Goal: Contribute content

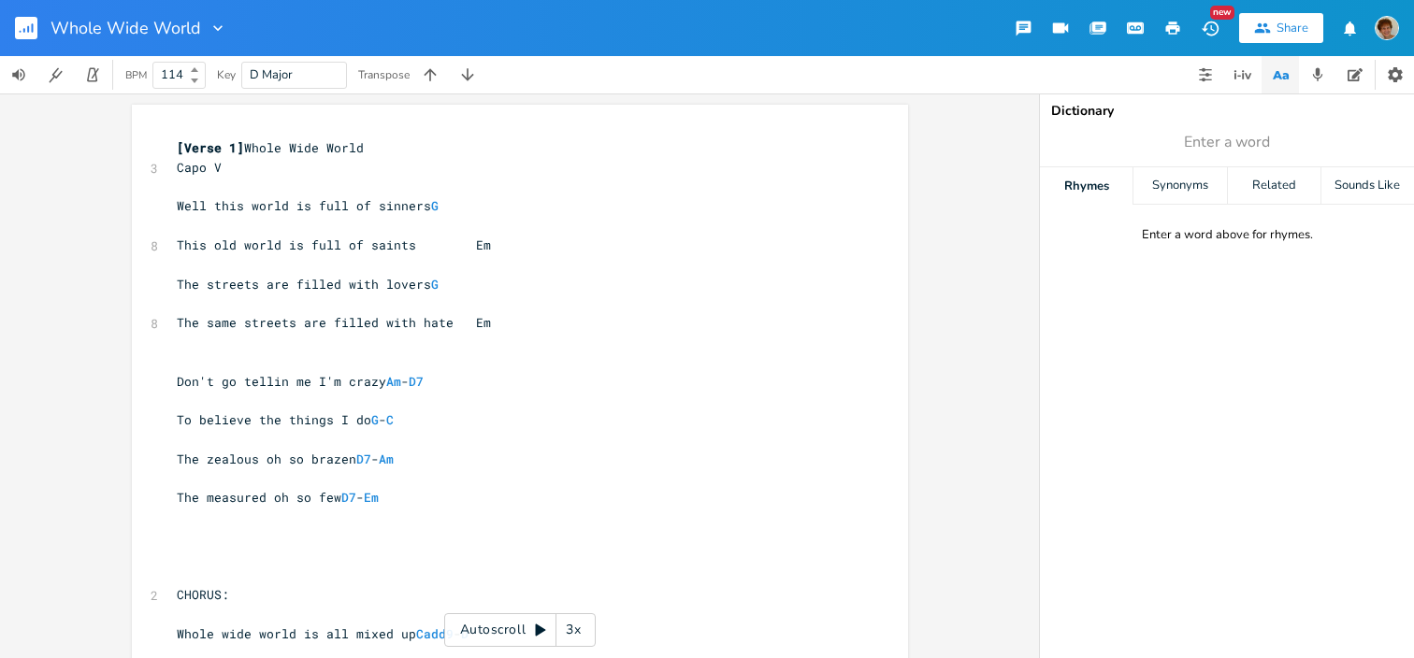
scroll to position [0, 98]
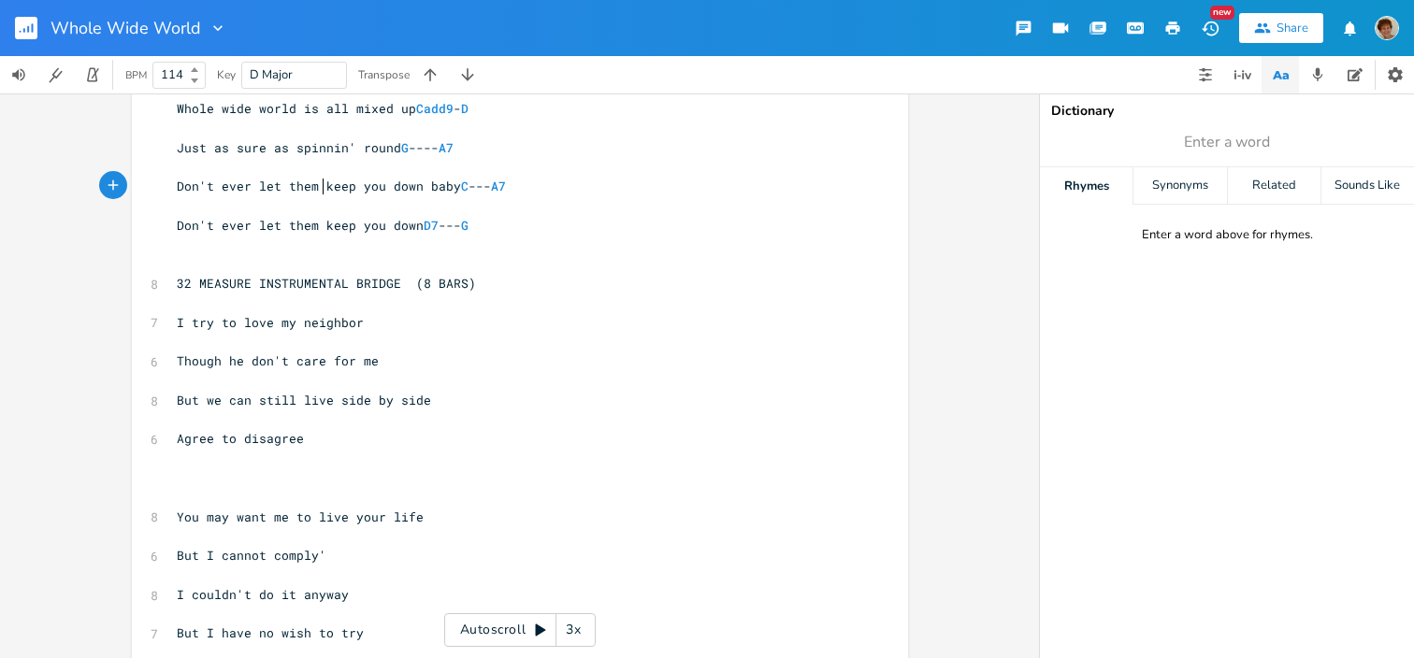
click at [317, 184] on span "Don't ever let them keep you down baby C --- A7" at bounding box center [341, 186] width 329 height 17
type textarea "let nobody"
click at [308, 226] on span "Don't ever let them keep you down D7 --- G" at bounding box center [323, 225] width 292 height 17
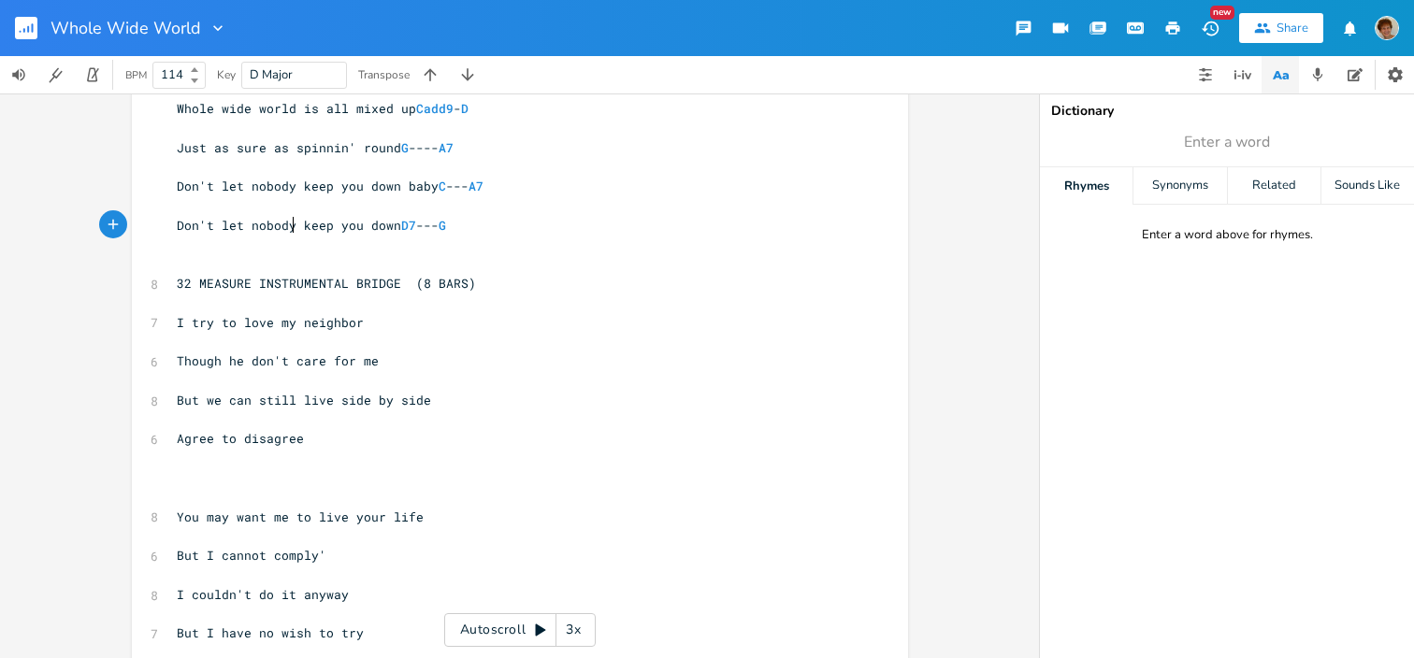
type textarea "let nobody"
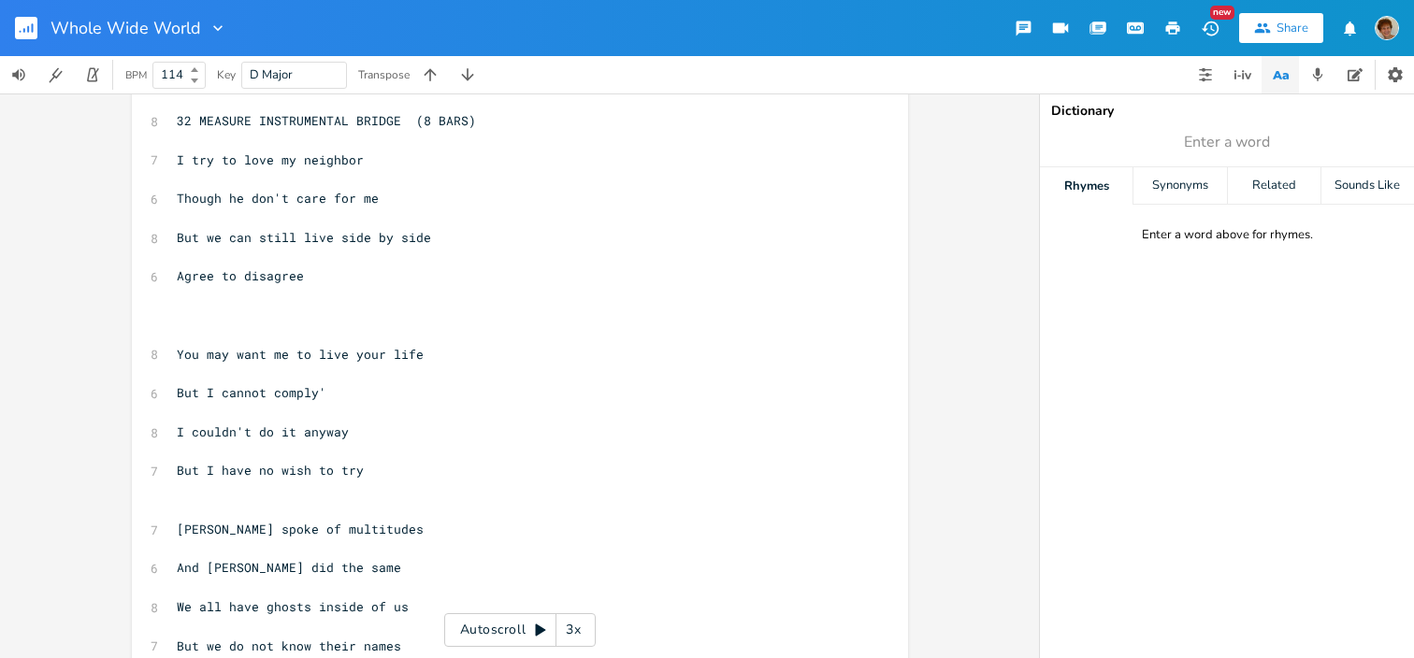
scroll to position [690, 0]
click at [273, 466] on span "But I have no wish to try" at bounding box center [270, 468] width 187 height 17
type textarea "should not have"
click at [365, 465] on span "But I should not have wish to try" at bounding box center [300, 468] width 247 height 17
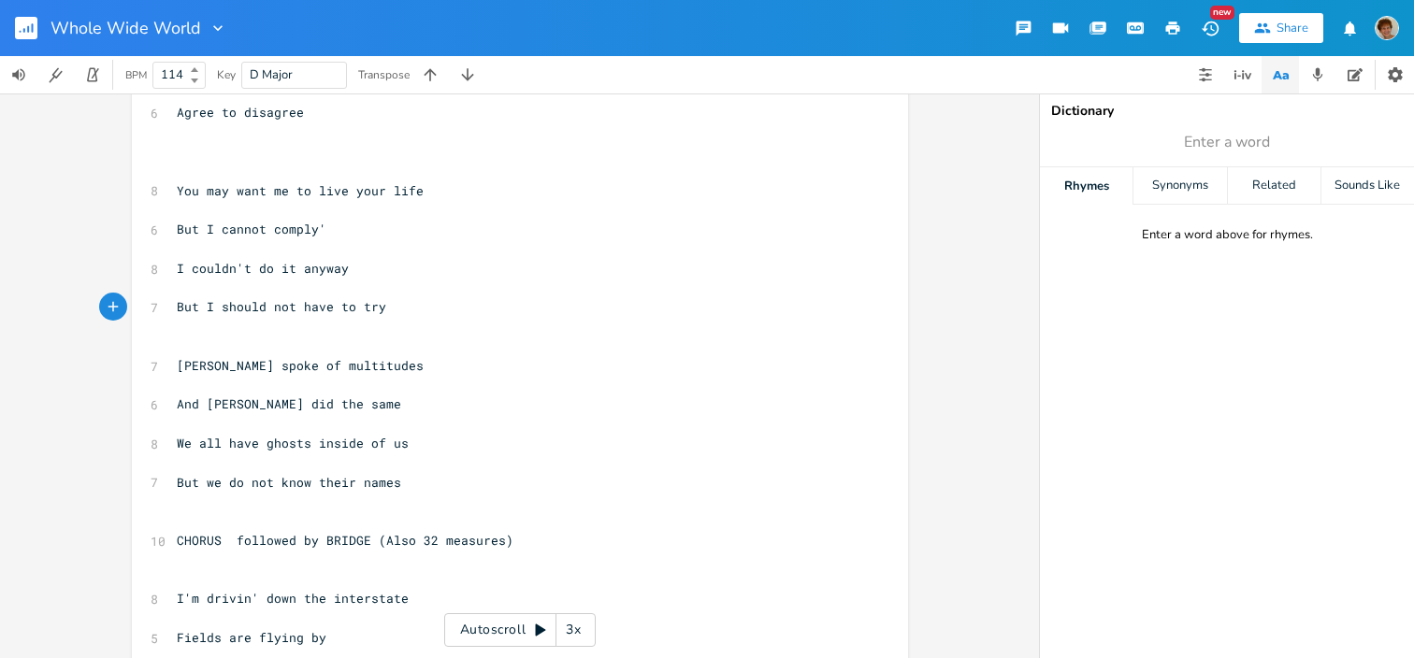
scroll to position [853, 0]
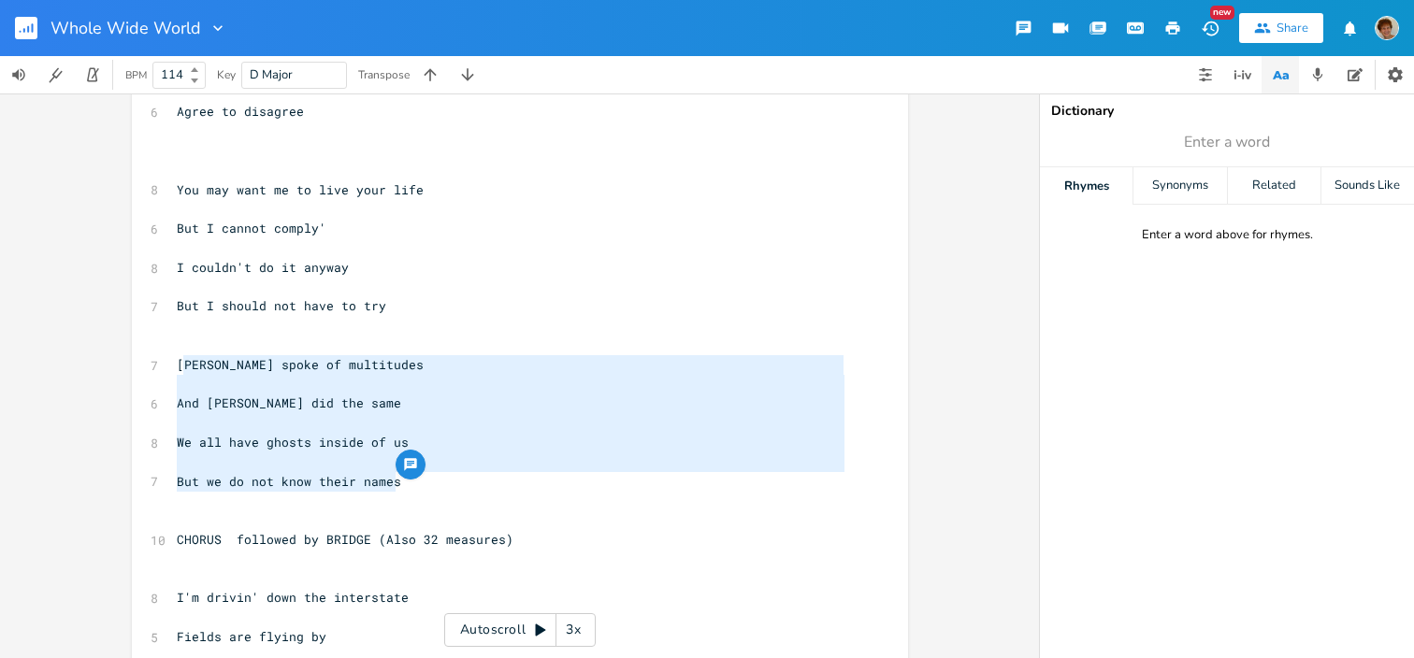
type textarea "[PERSON_NAME] spoke of multitudes And [PERSON_NAME] did the same We all have gh…"
drag, startPoint x: 421, startPoint y: 482, endPoint x: 169, endPoint y: 358, distance: 280.6
click at [173, 358] on div "[Verse 1] Whole Wide World 3 Capo V ​ Well this world is full of sinners G ​ 8 …" at bounding box center [510, 141] width 675 height 1711
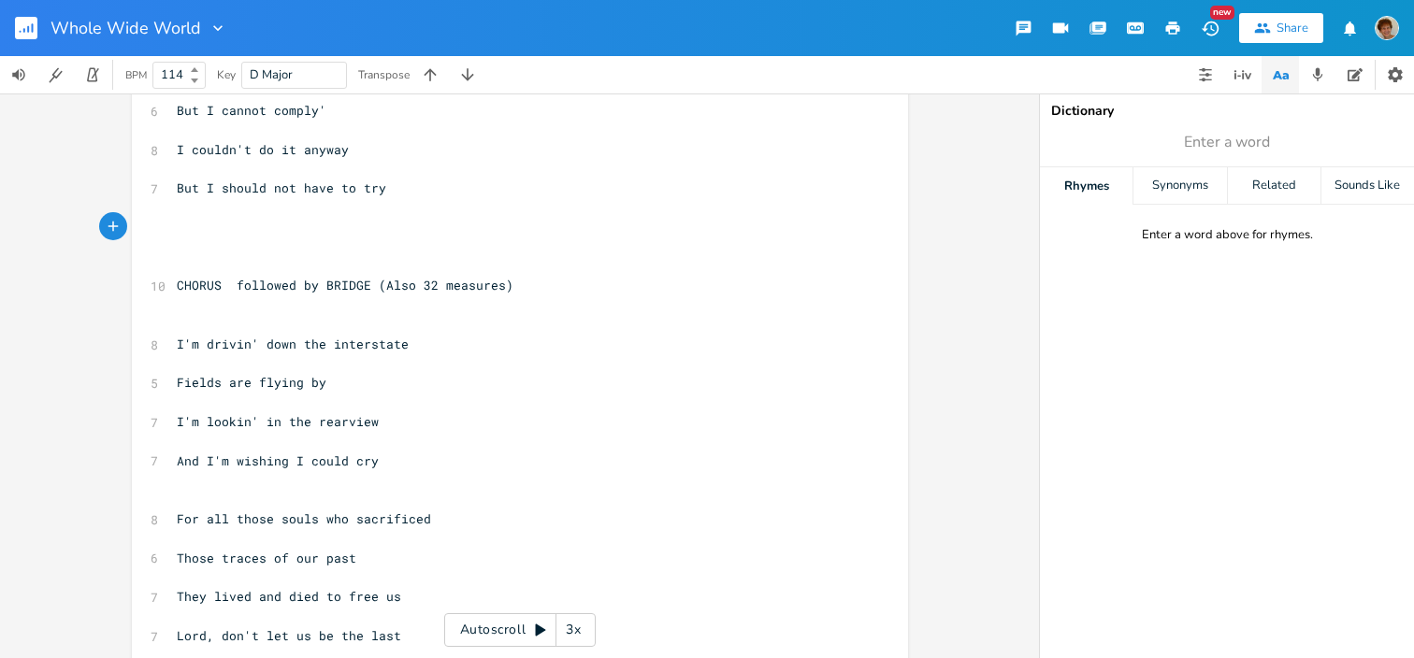
scroll to position [975, 0]
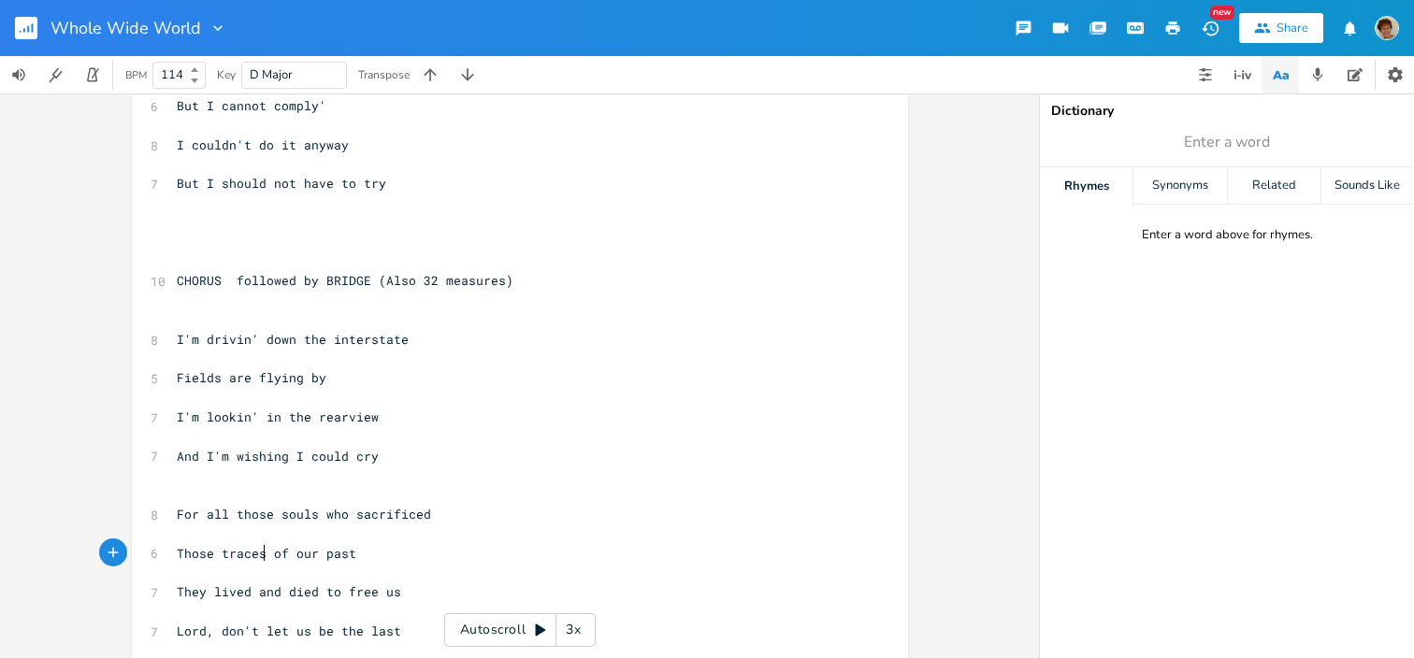
click at [260, 549] on span "Those traces of our past" at bounding box center [267, 553] width 180 height 17
type textarea "echoes"
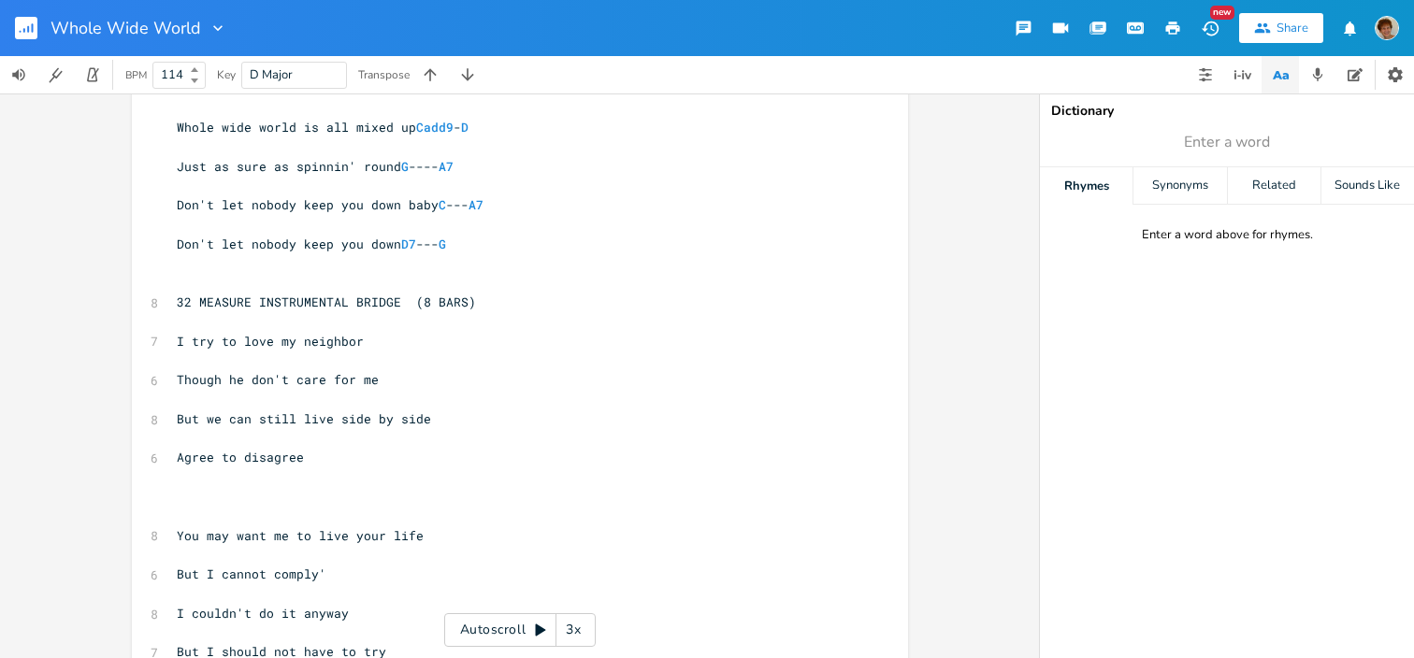
scroll to position [502, 0]
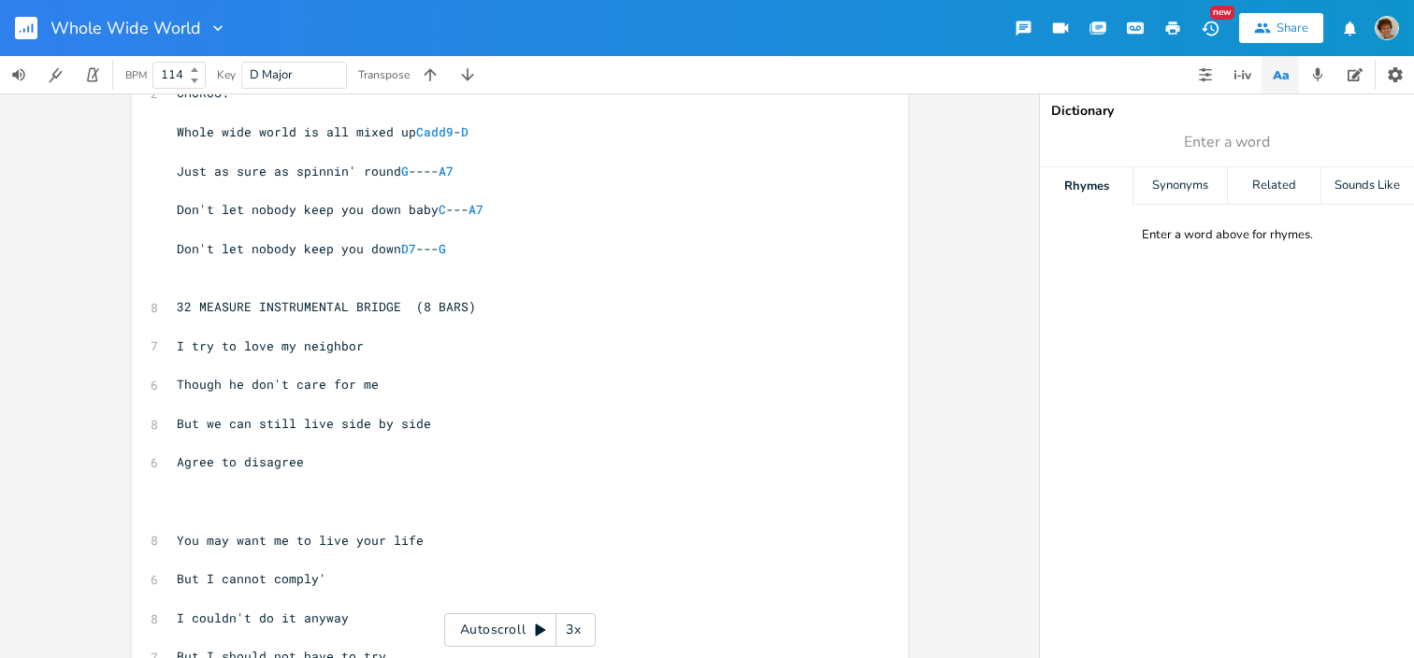
click at [354, 204] on span "Don't let nobody keep you down baby C --- A7" at bounding box center [330, 209] width 307 height 17
type textarea "us"
click at [352, 249] on span "Don't let nobody keep you down D7 --- G" at bounding box center [311, 248] width 269 height 17
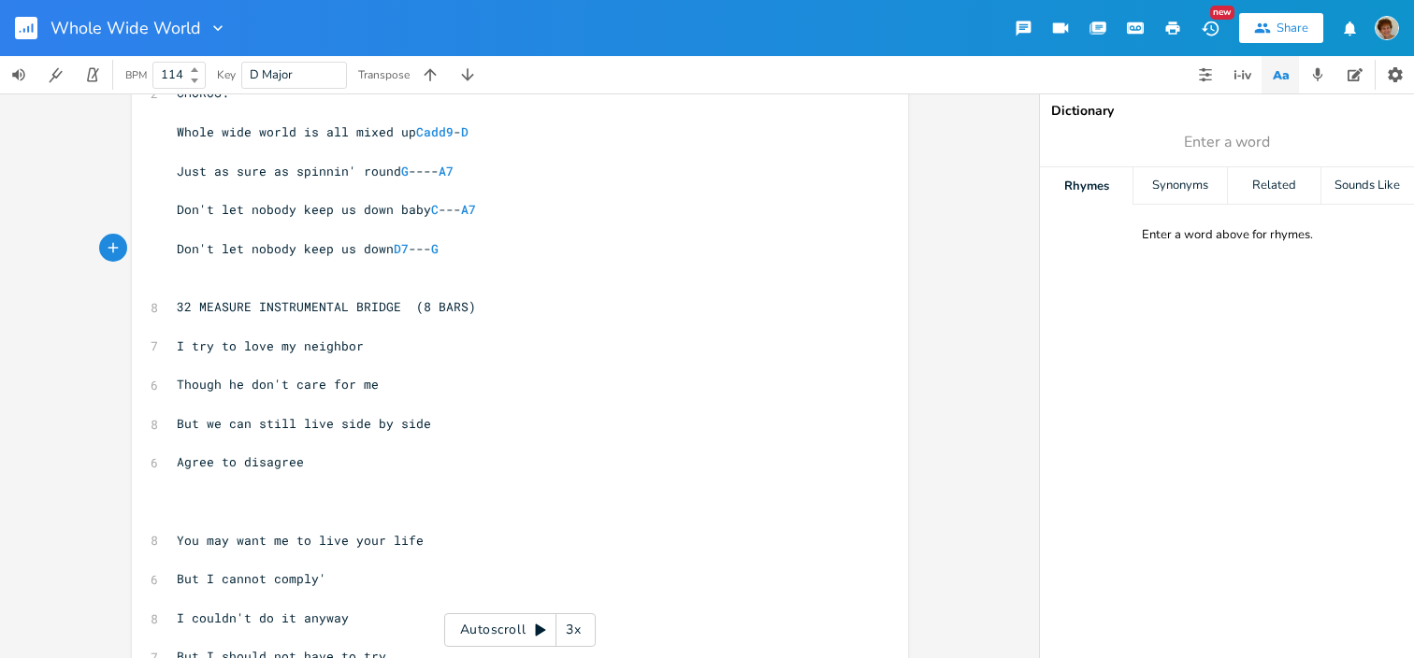
type textarea "us"
